Goal: Check status: Check status

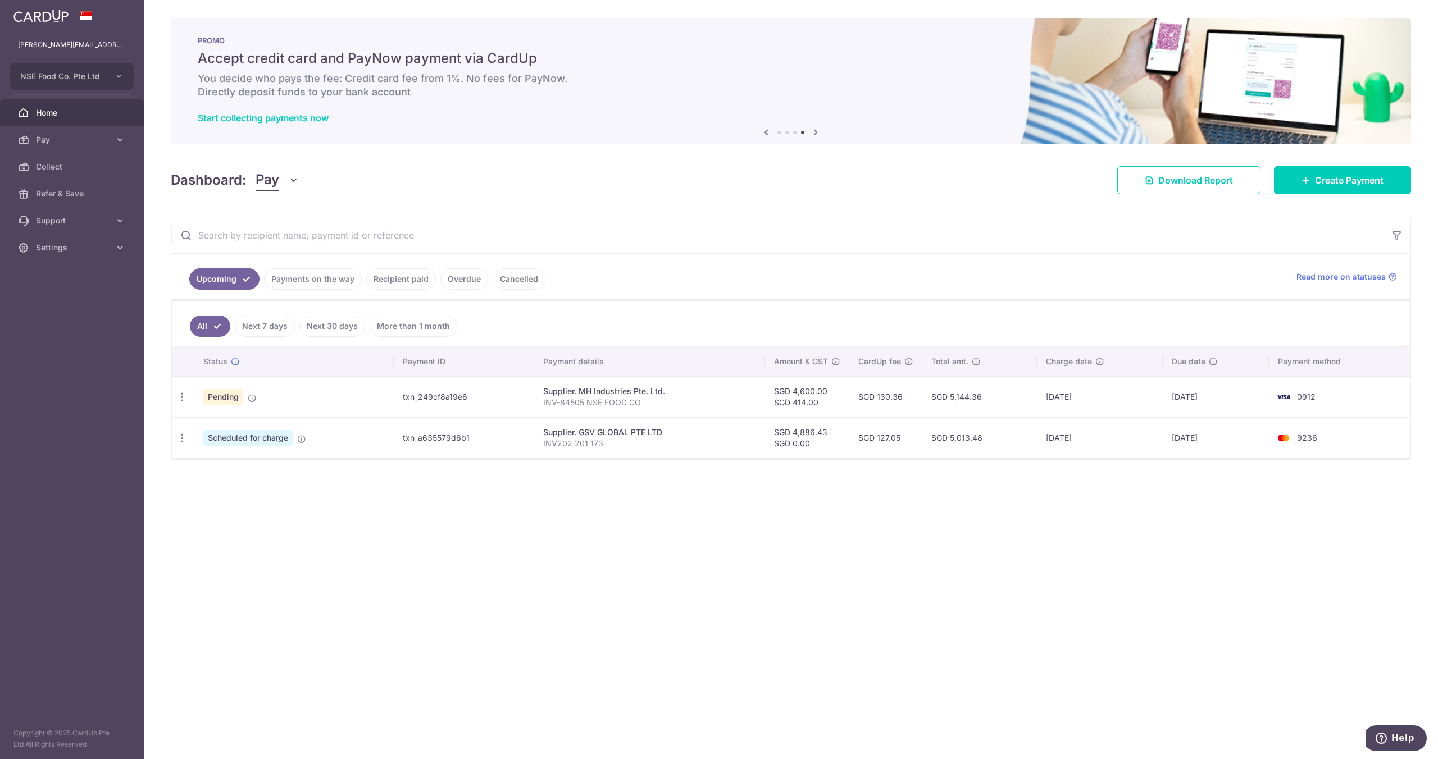
click at [83, 110] on span "Home" at bounding box center [73, 112] width 74 height 11
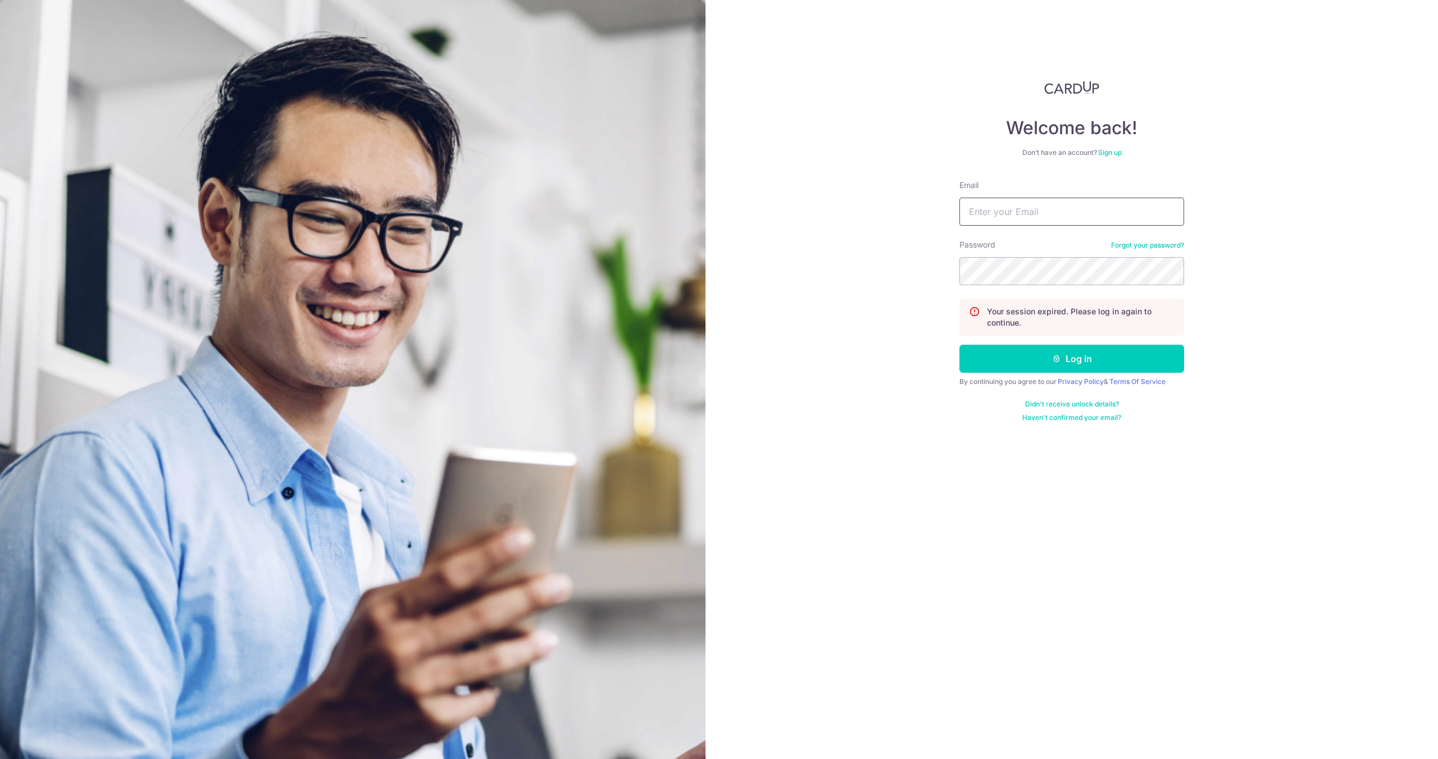
click at [974, 202] on input "Email" at bounding box center [1071, 212] width 225 height 28
type input "[PERSON_NAME][EMAIL_ADDRESS][DOMAIN_NAME]"
click at [959, 345] on button "Log in" at bounding box center [1071, 359] width 225 height 28
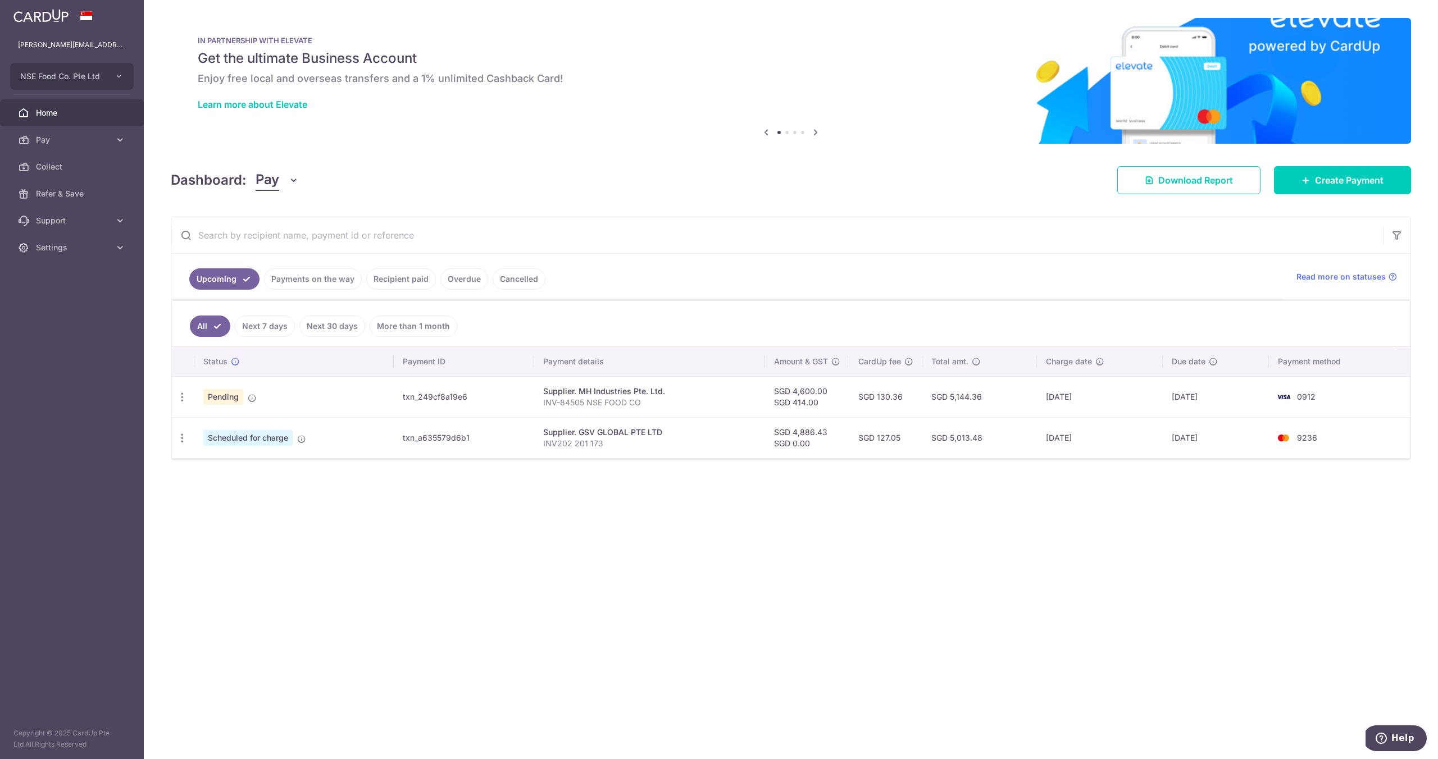
click at [33, 120] on link "Home" at bounding box center [72, 112] width 144 height 27
click at [308, 280] on link "Payments on the way" at bounding box center [313, 278] width 98 height 21
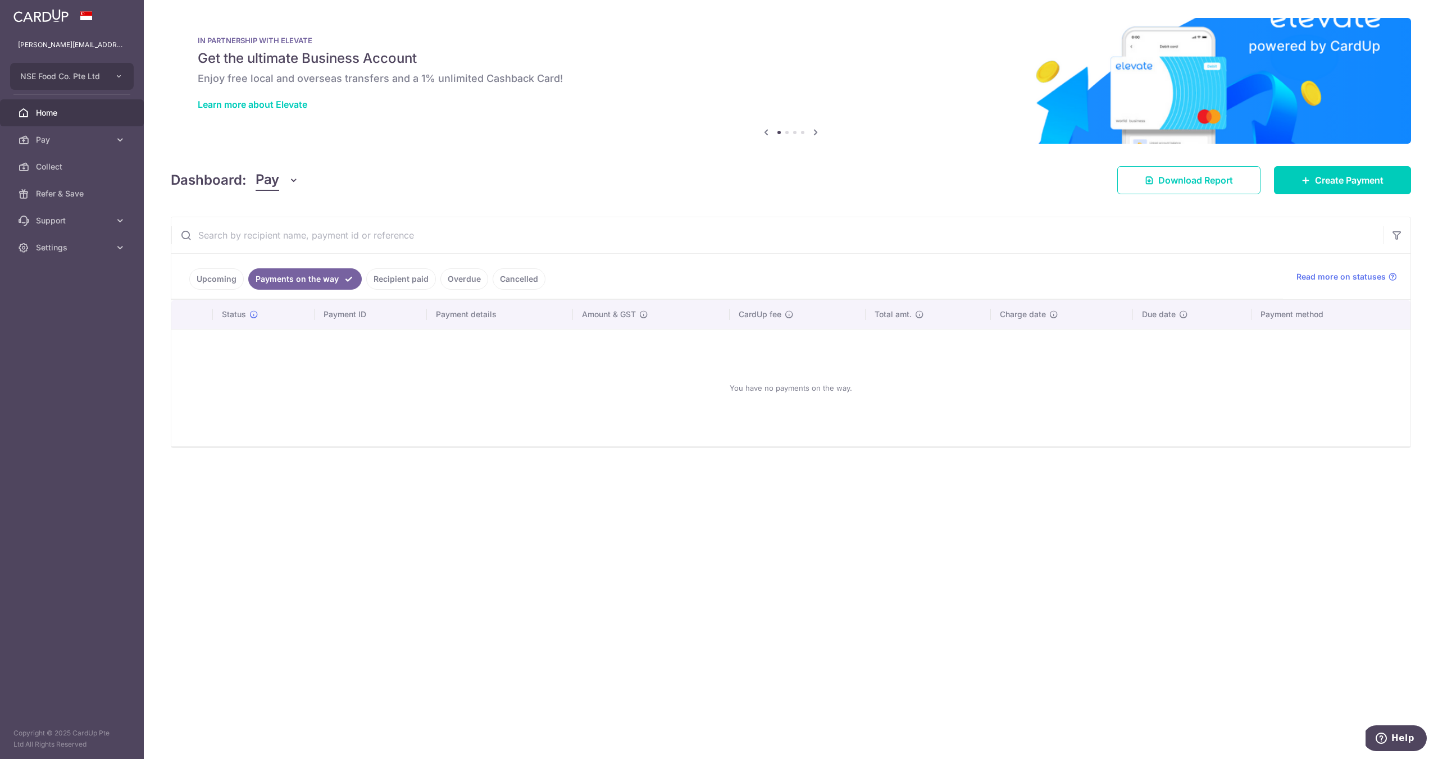
click at [379, 278] on link "Recipient paid" at bounding box center [401, 278] width 70 height 21
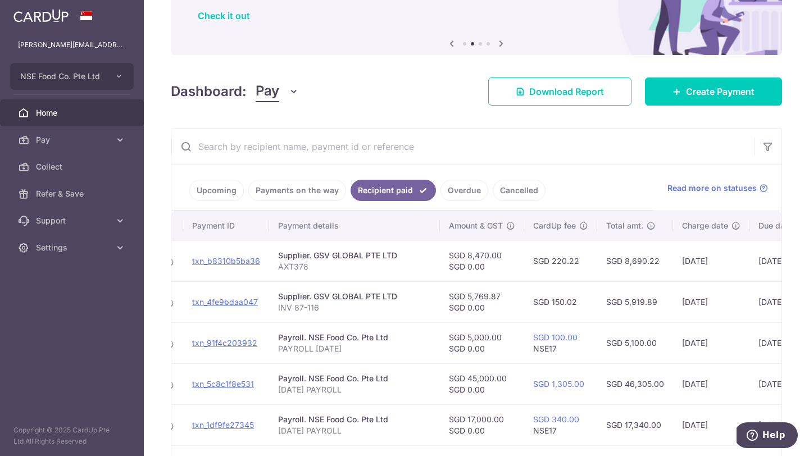
scroll to position [0, 107]
